Goal: Navigation & Orientation: Find specific page/section

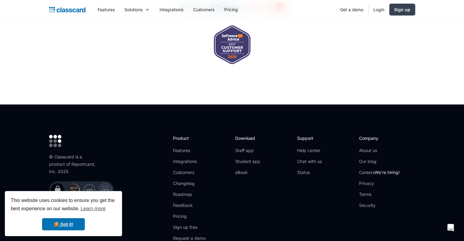
scroll to position [2042, 0]
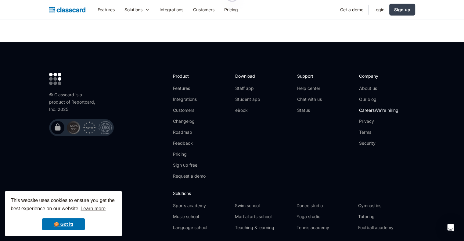
click at [368, 107] on link "Careers We're hiring!" at bounding box center [379, 110] width 41 height 6
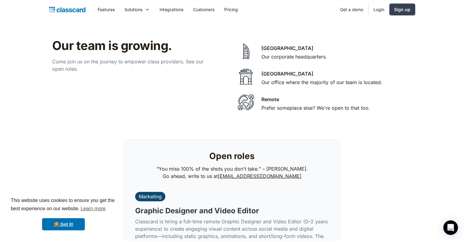
click at [187, 69] on div "Our team is growing. Come join us on the journey to empower class providers. Se…" at bounding box center [140, 58] width 183 height 41
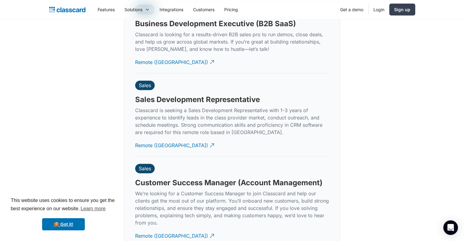
scroll to position [1776, 0]
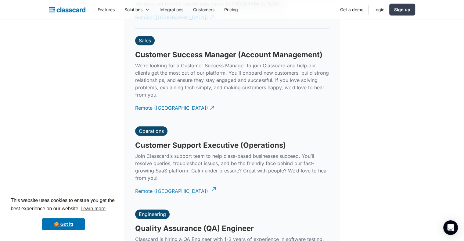
click at [210, 186] on img at bounding box center [213, 189] width 6 height 6
